Goal: Navigation & Orientation: Find specific page/section

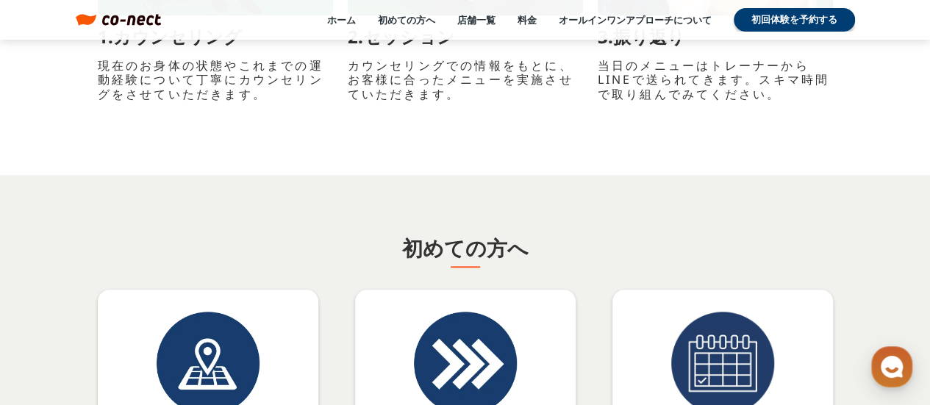
scroll to position [6615, 0]
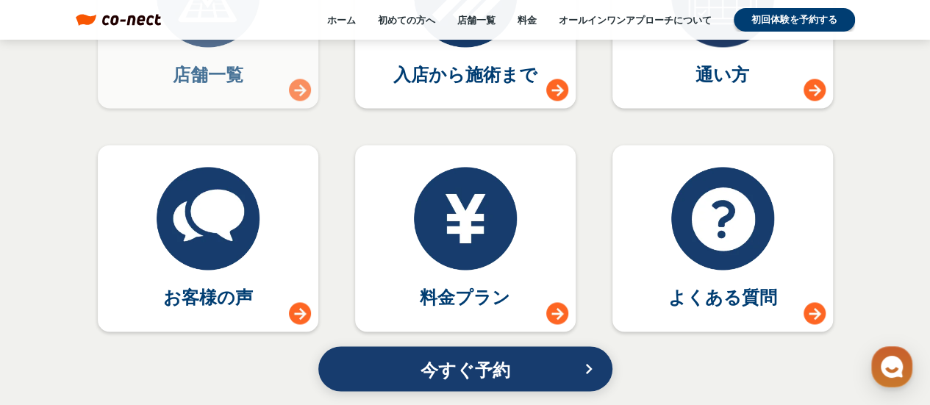
click at [212, 72] on p "店舗一覧" at bounding box center [208, 74] width 71 height 25
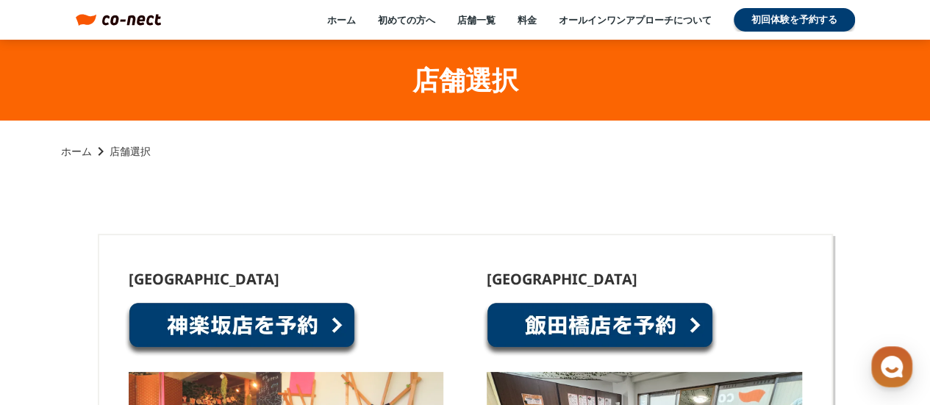
scroll to position [221, 0]
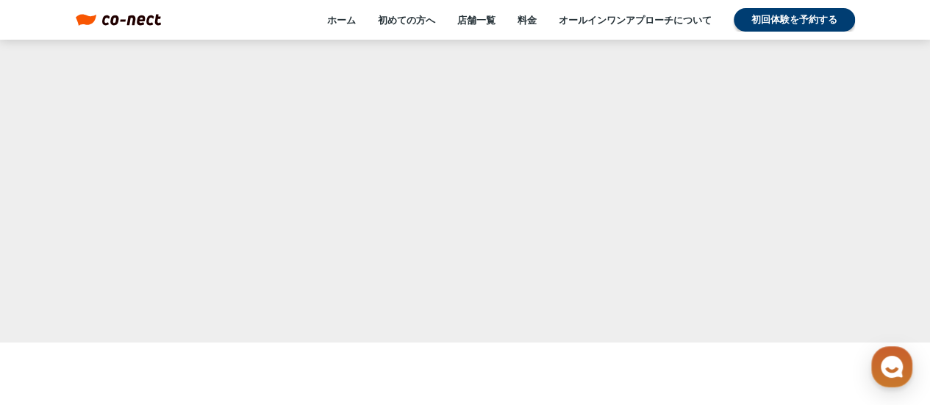
scroll to position [6615, 0]
